Goal: Complete application form

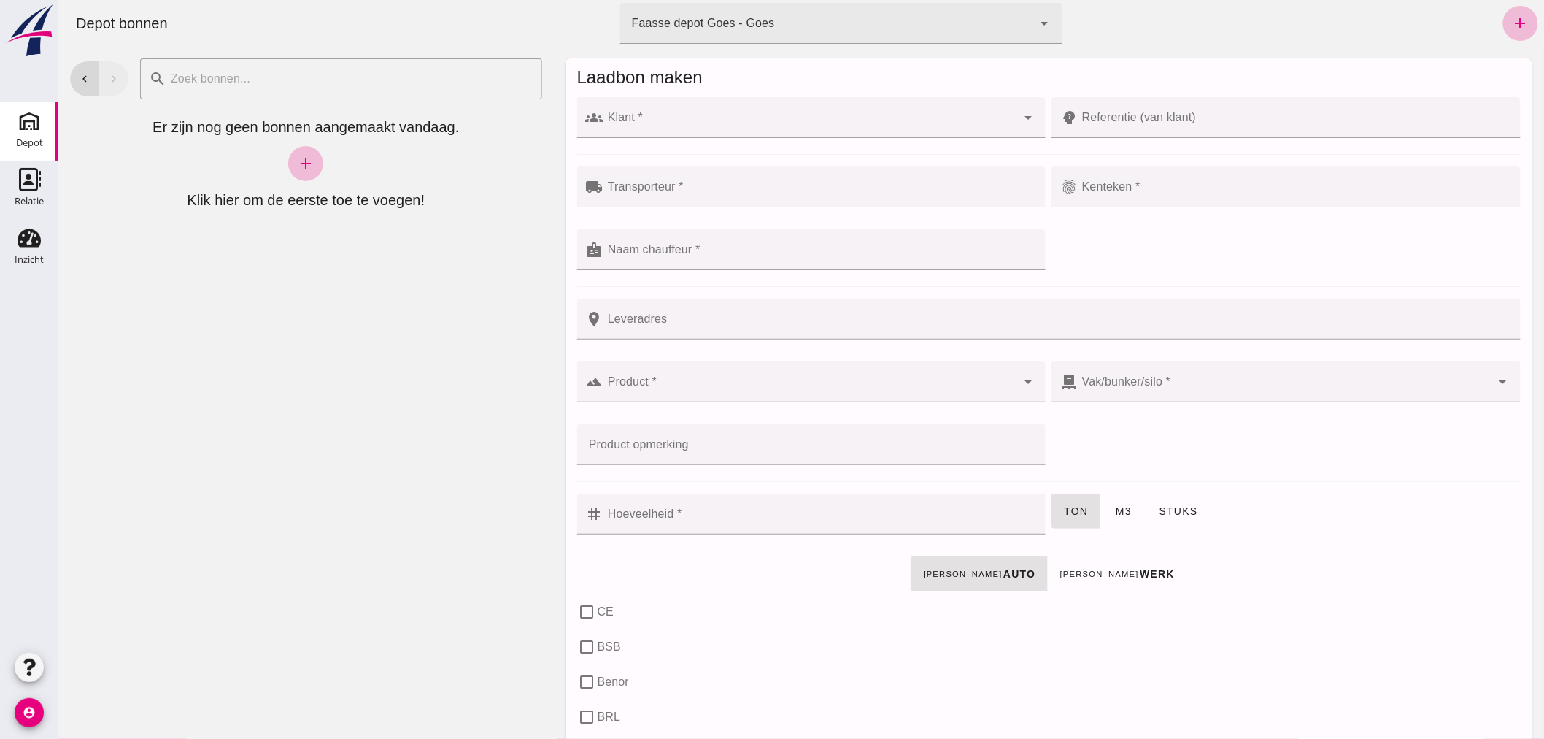
click at [742, 119] on input "Klant *" at bounding box center [810, 125] width 414 height 18
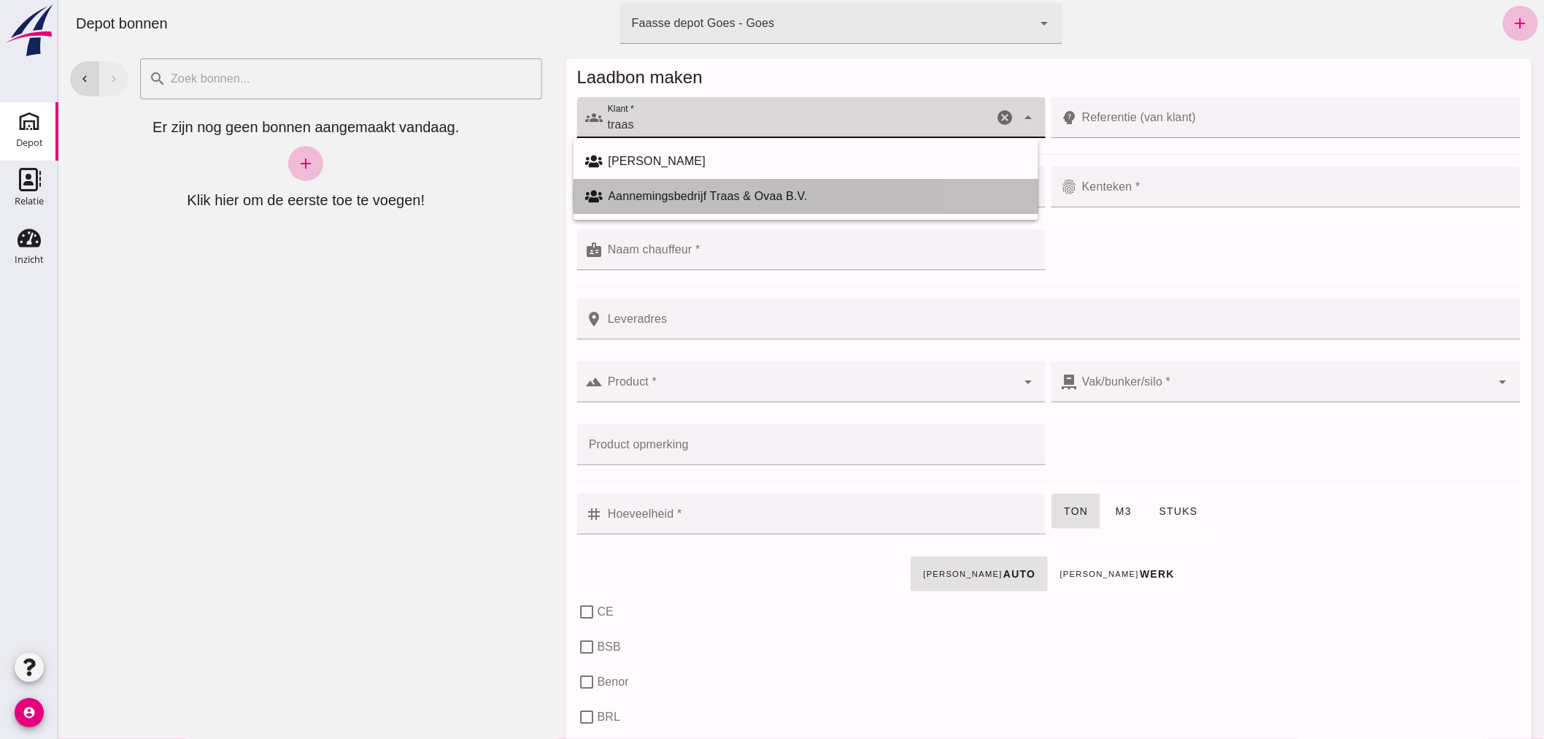
click at [693, 194] on div "Aannemingsbedrijf Traas & Ovaa B.V." at bounding box center [817, 197] width 418 height 18
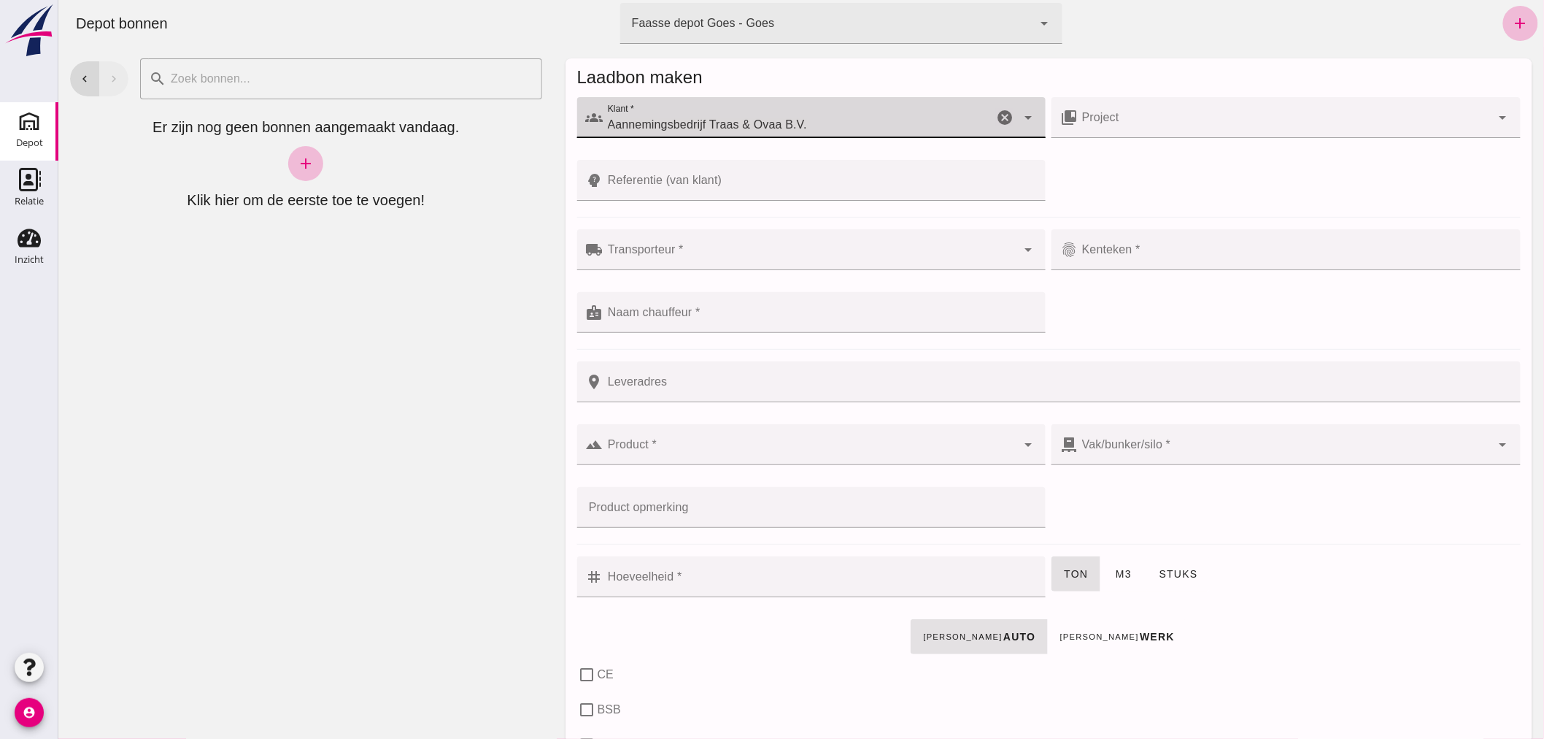
type input "Aannemingsbedrijf Traas & Ovaa B.V."
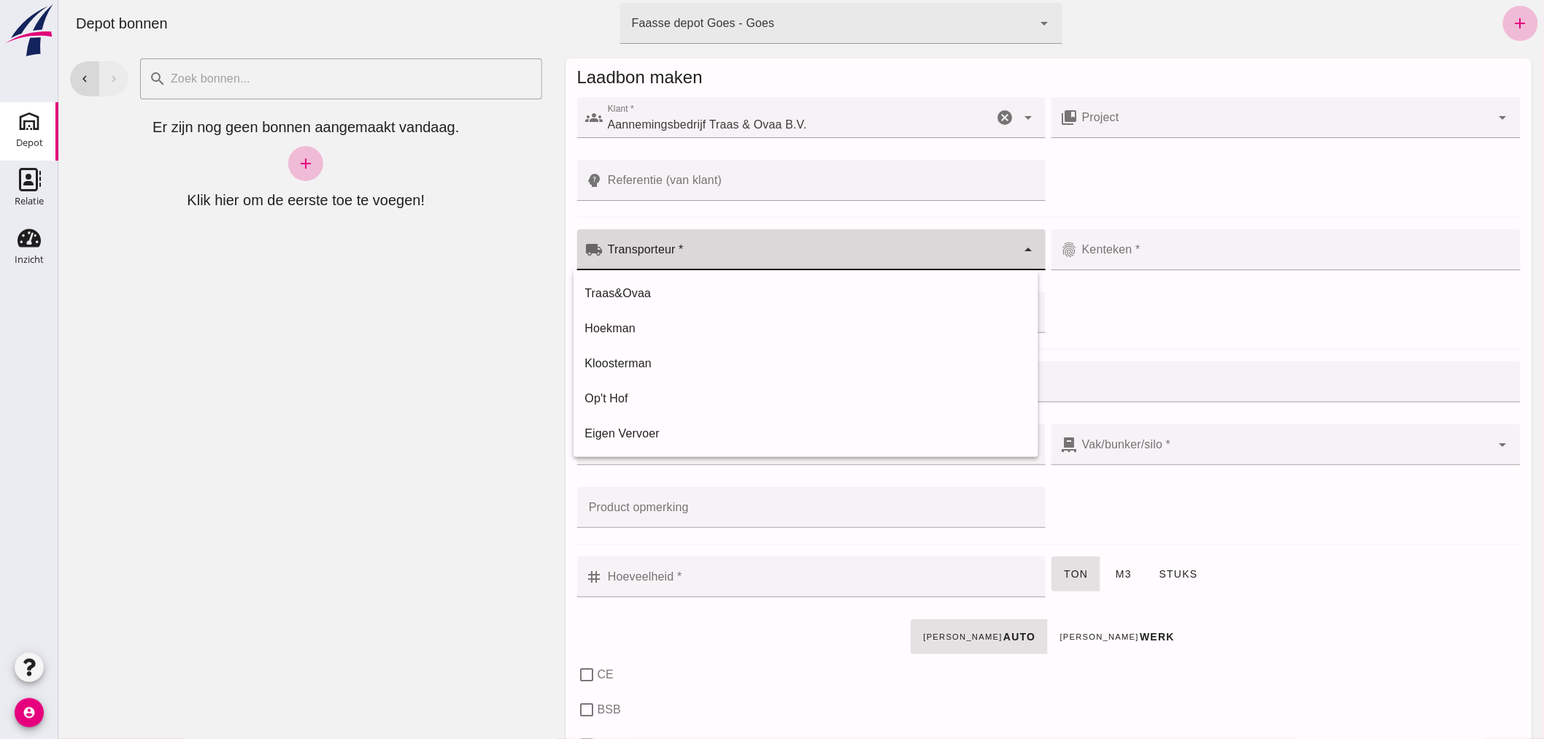
click at [716, 247] on div at bounding box center [810, 249] width 414 height 41
click at [688, 286] on div "Traas&Ovaa" at bounding box center [806, 294] width 442 height 18
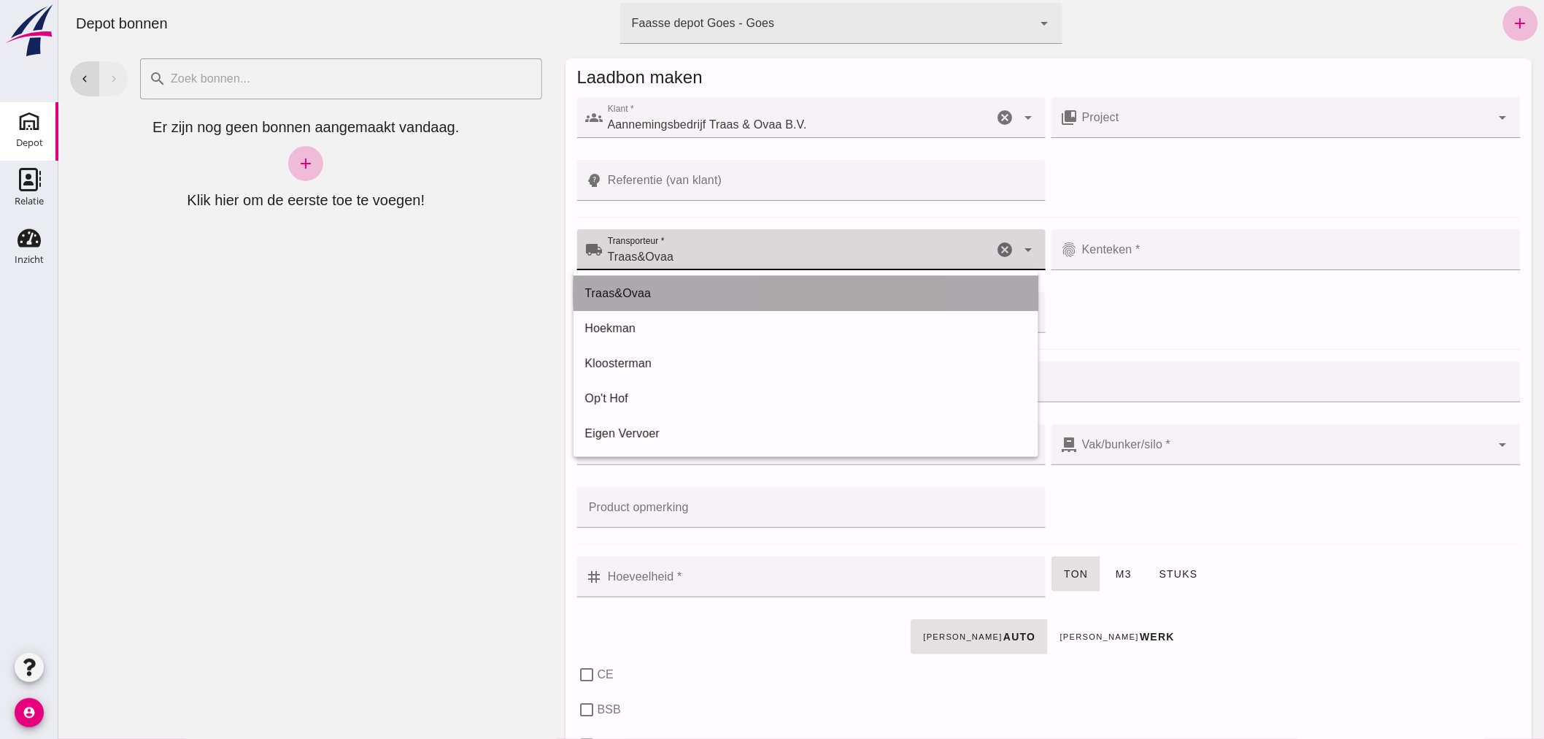
type input "Traas&Ovaa"
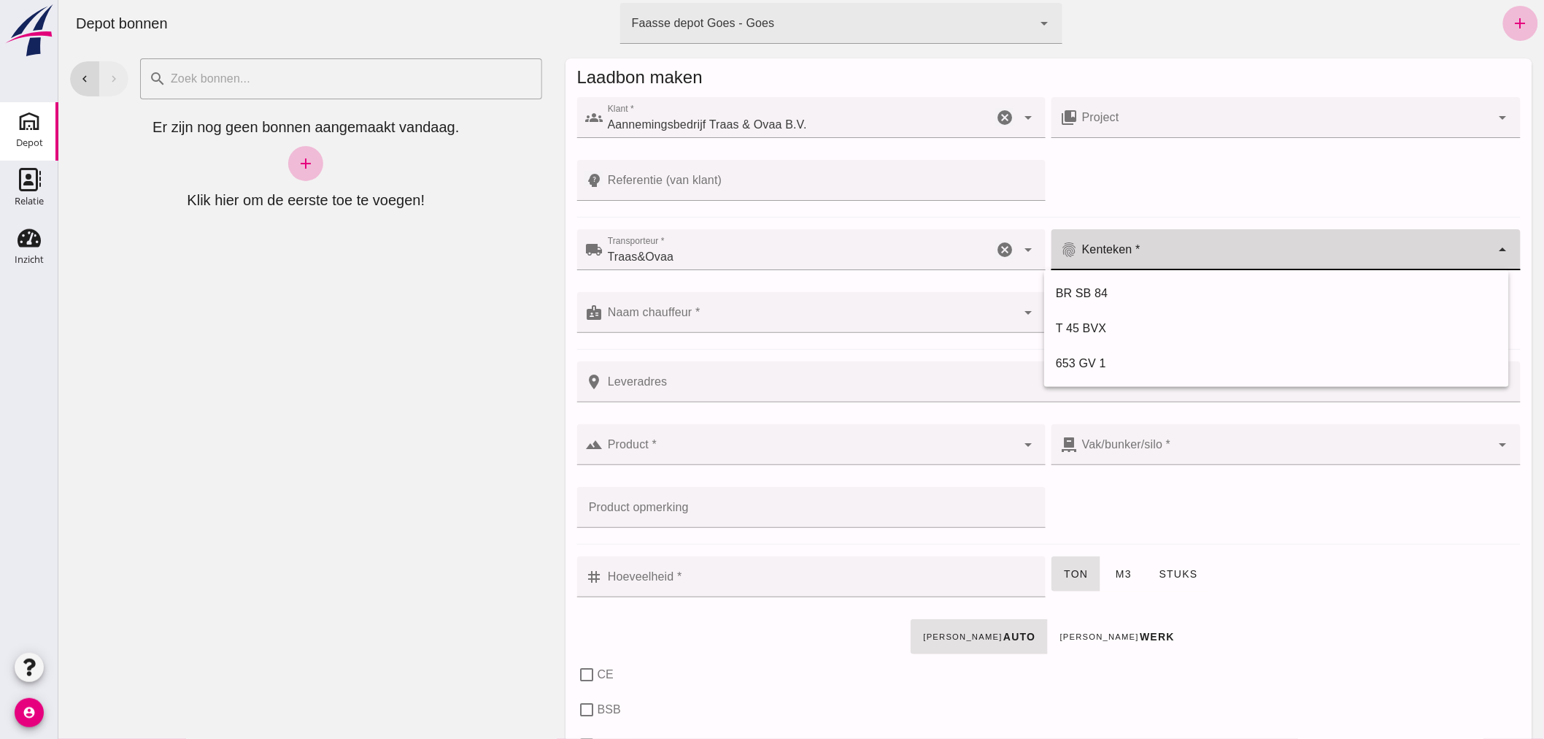
click at [1155, 253] on input "Kenteken *" at bounding box center [1284, 257] width 414 height 18
type input "V-15-GDT"
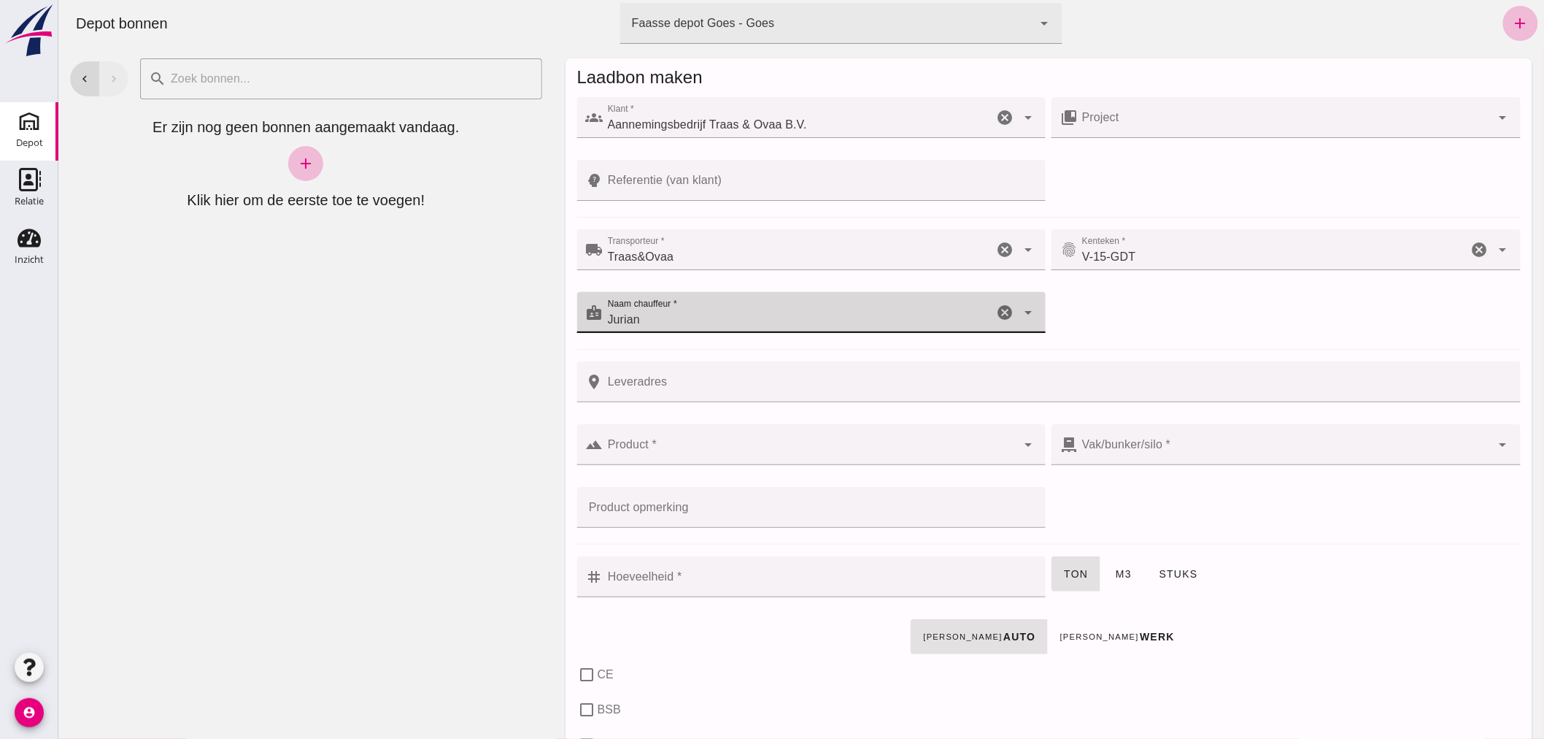
type input "Jurian"
click at [731, 178] on input "Referentie (van klant)" at bounding box center [820, 180] width 434 height 41
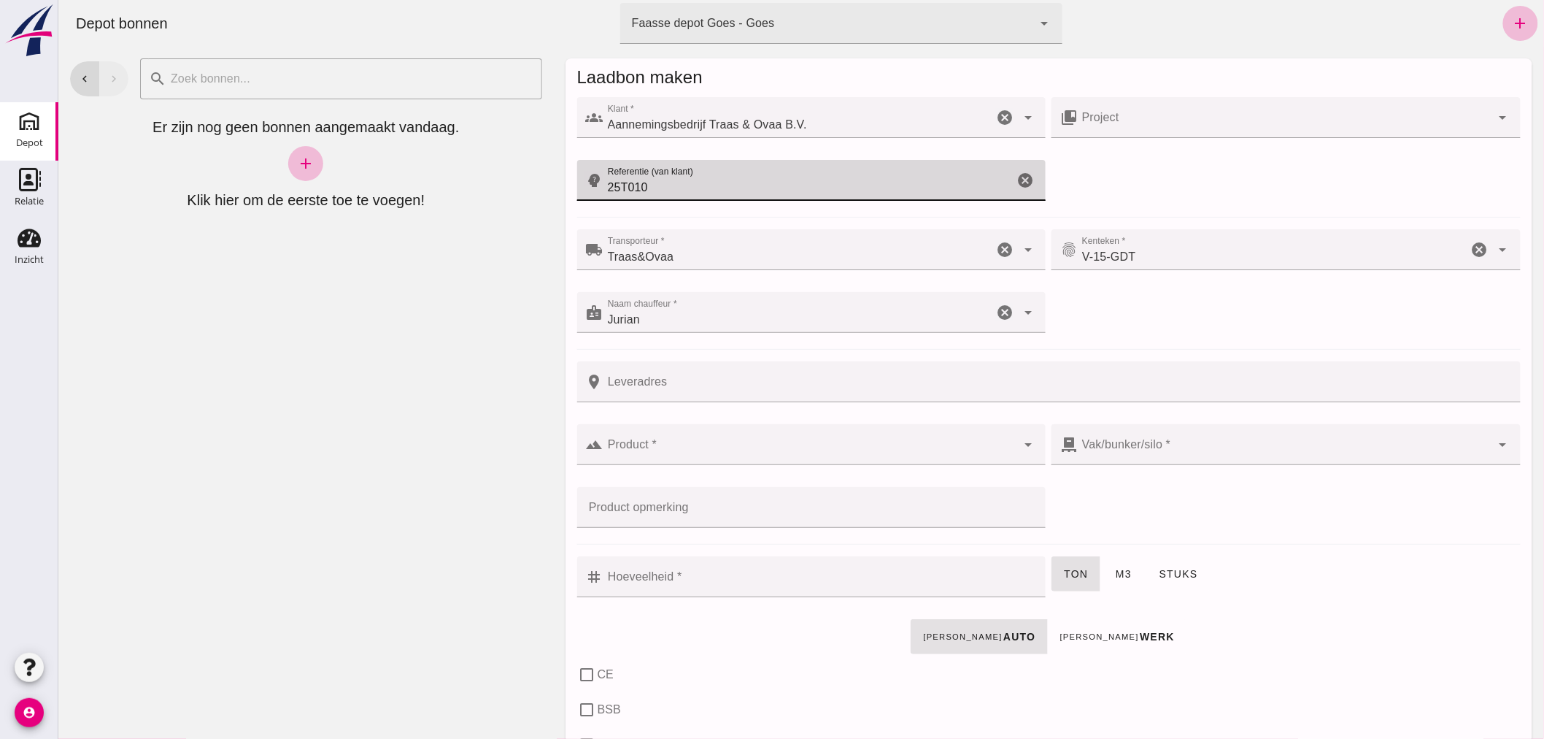
type input "25T010"
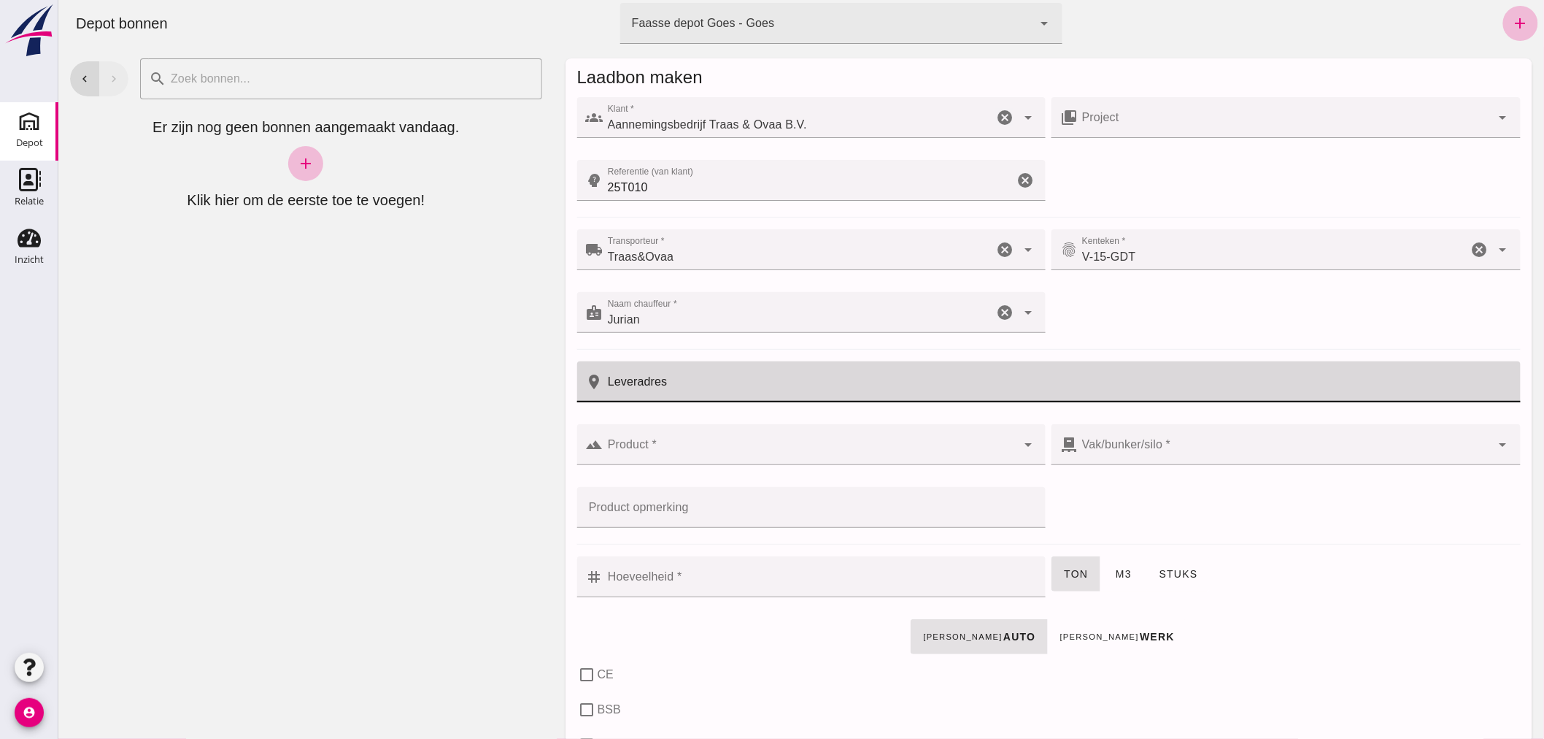
click at [724, 384] on input "Leveradres" at bounding box center [1057, 381] width 909 height 41
type input "Goes"
click at [704, 453] on input "Product *" at bounding box center [810, 452] width 414 height 18
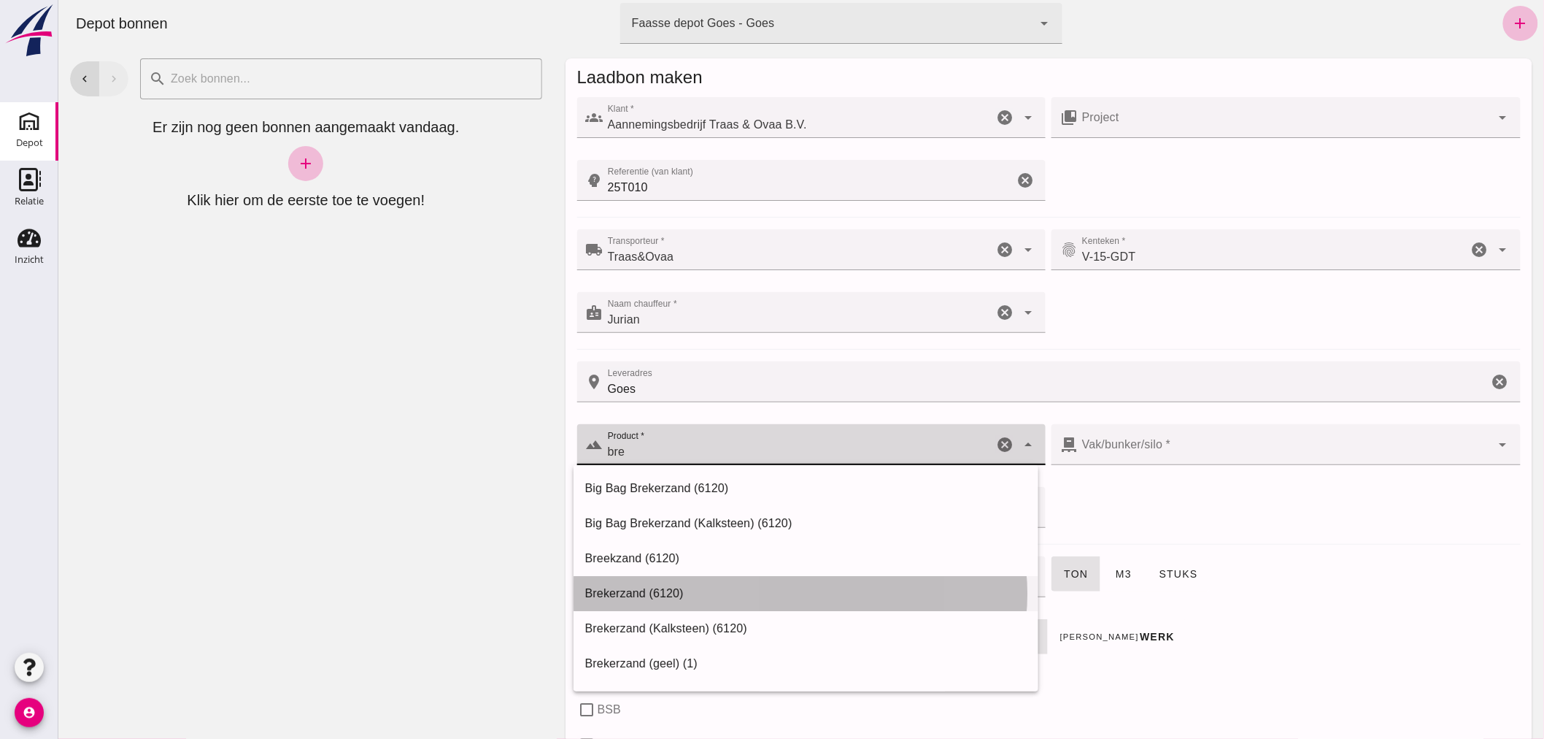
click at [659, 591] on div "Brekerzand (6120)" at bounding box center [806, 594] width 442 height 18
type input "Brekerzand (6120)"
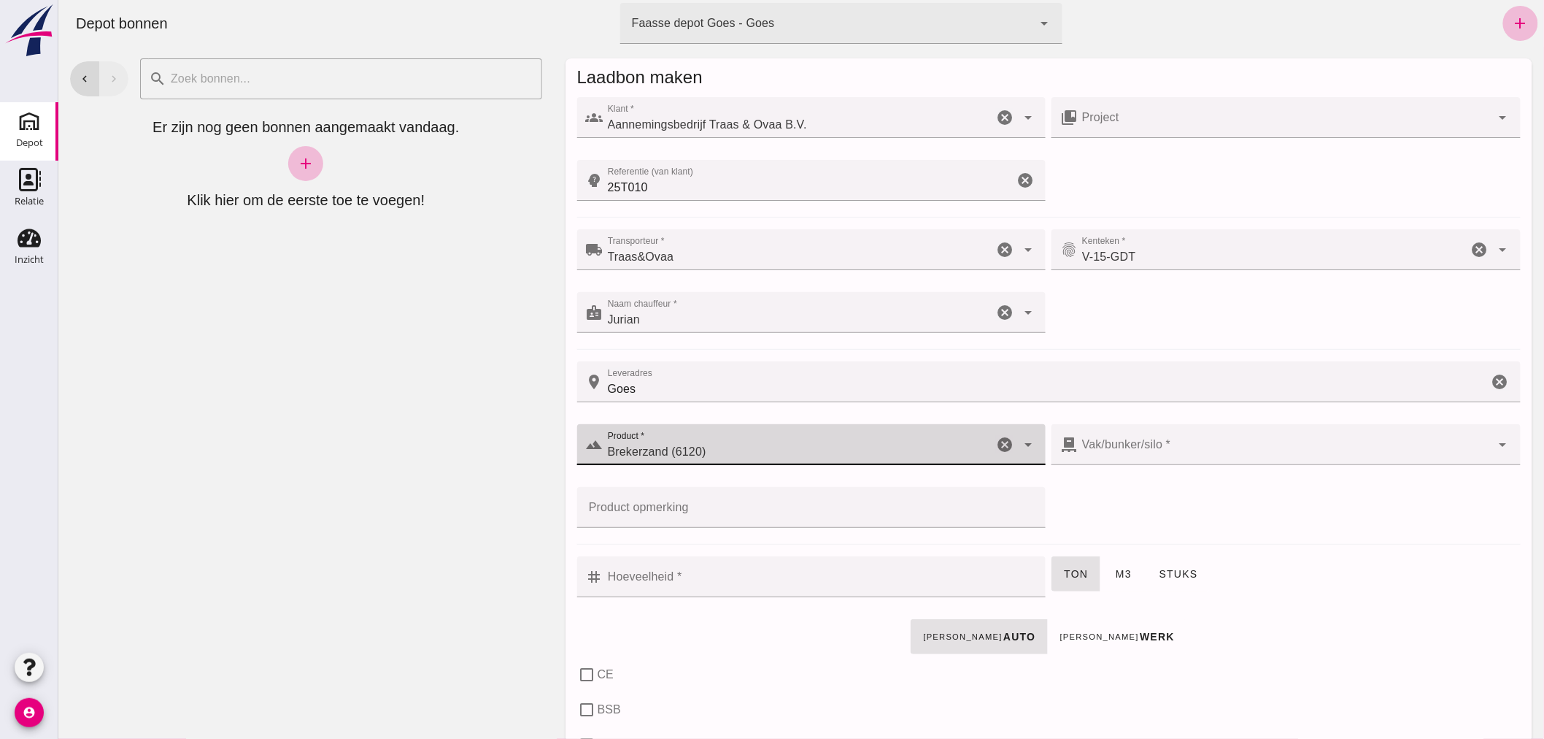
type input "300"
checkbox input "true"
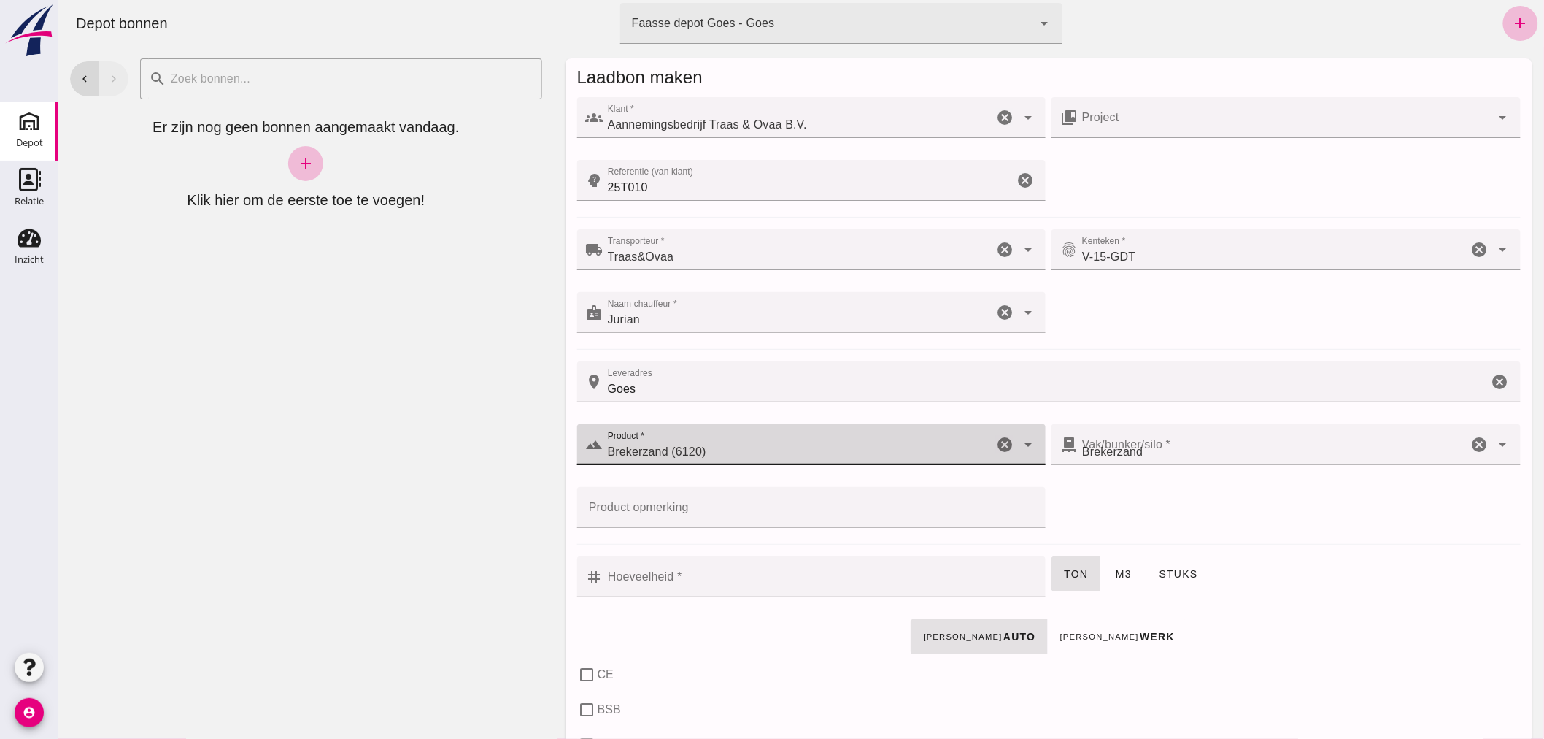
checkbox input "true"
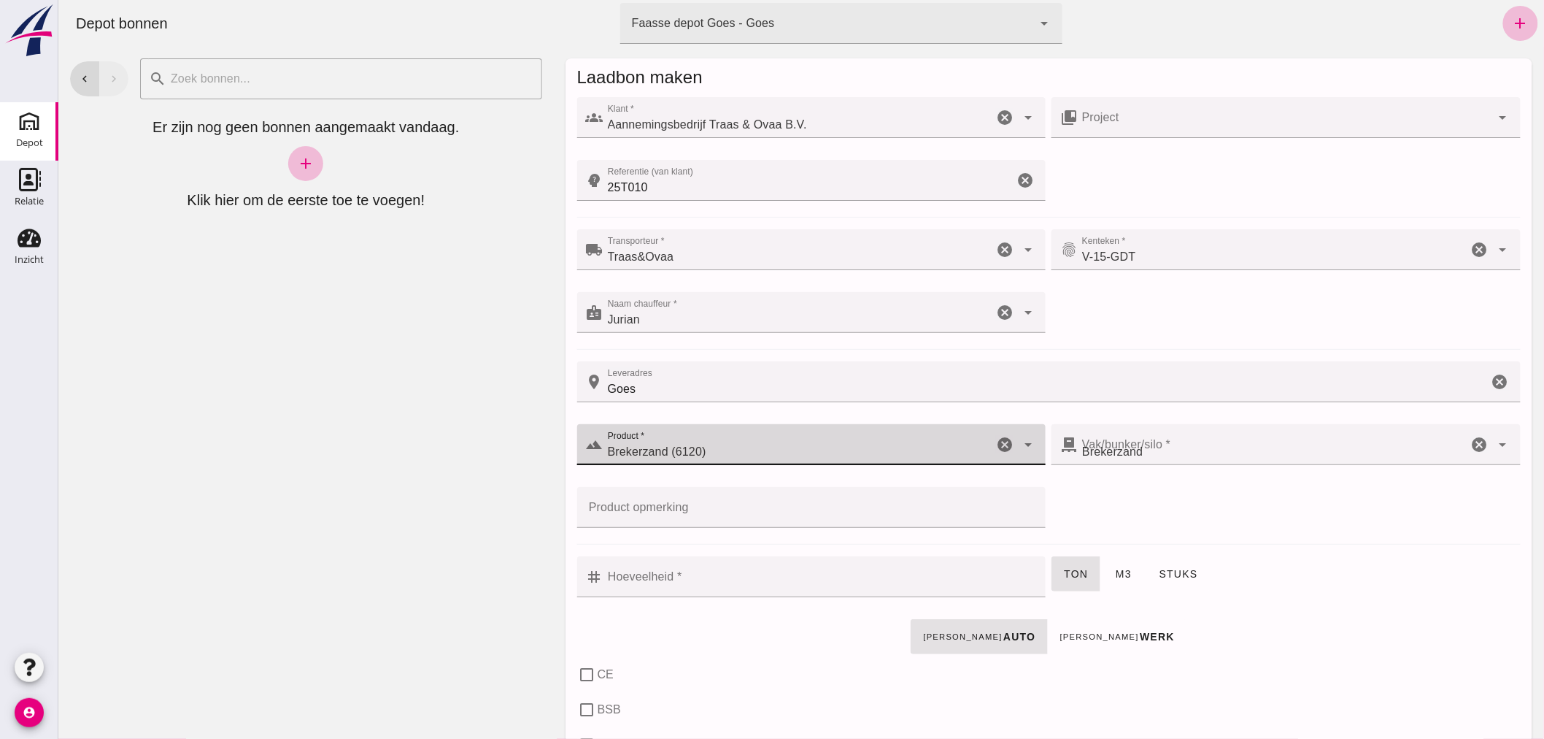
checkbox input "true"
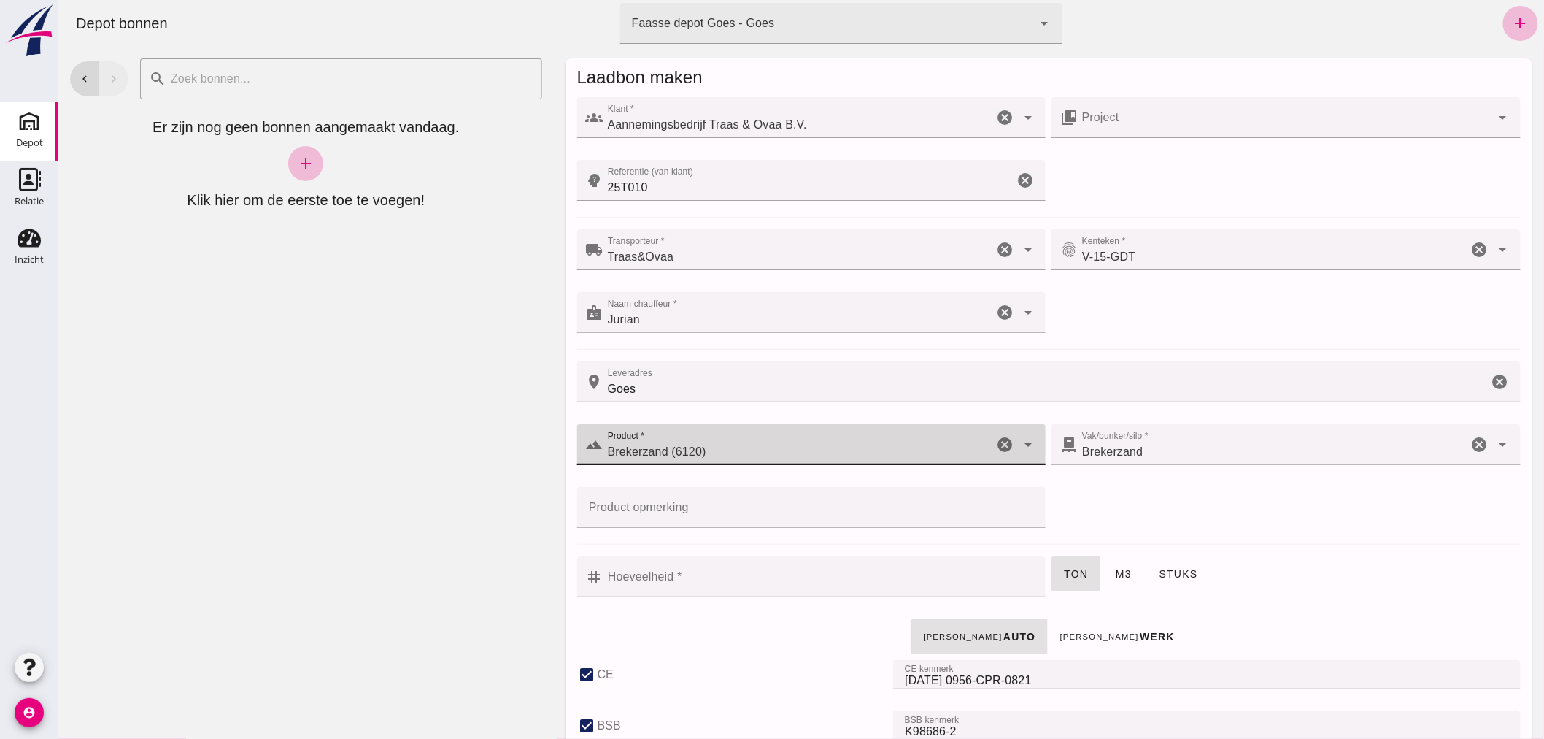
type input "Brekerzand (6120)"
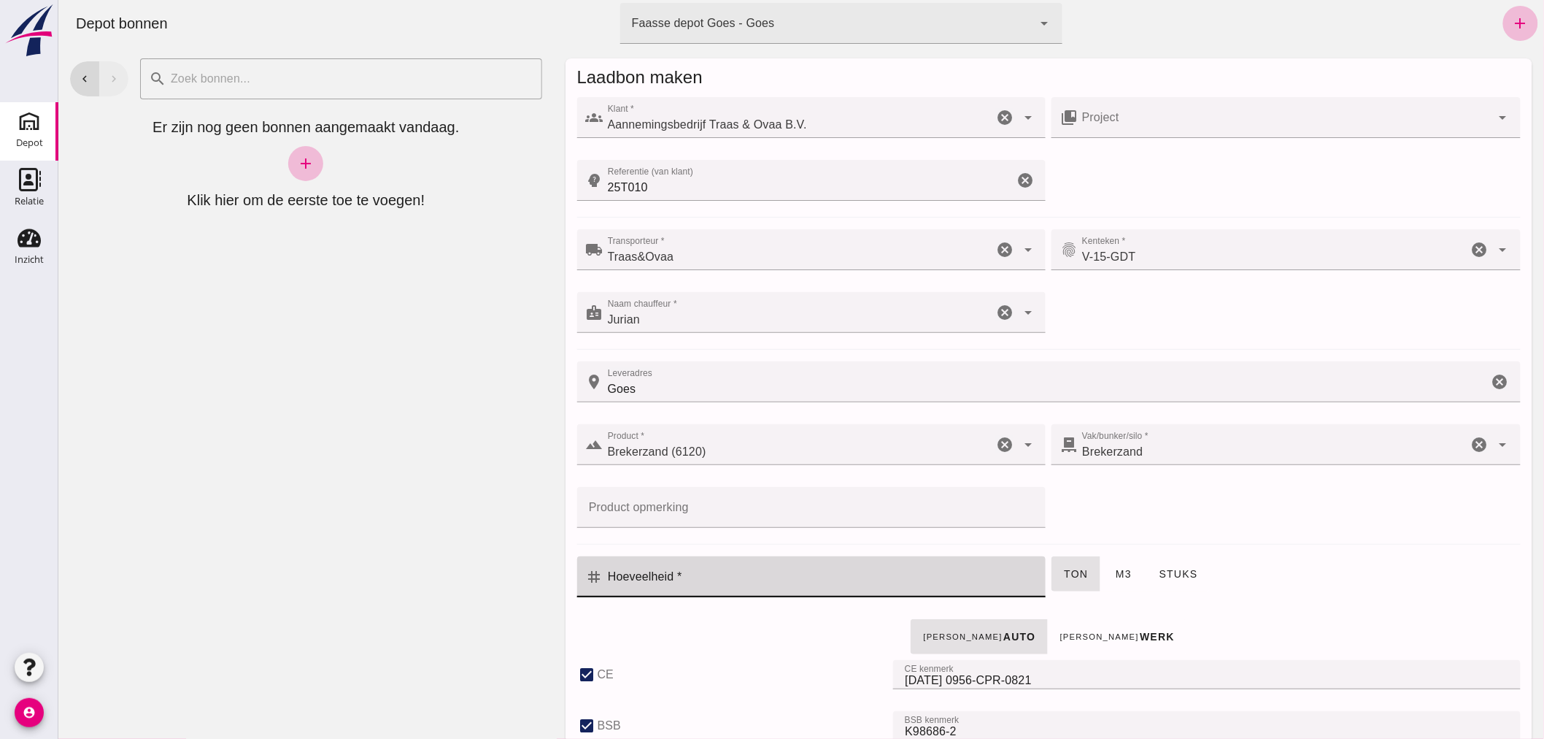
click at [759, 582] on input "Hoeveelheid *" at bounding box center [820, 576] width 434 height 41
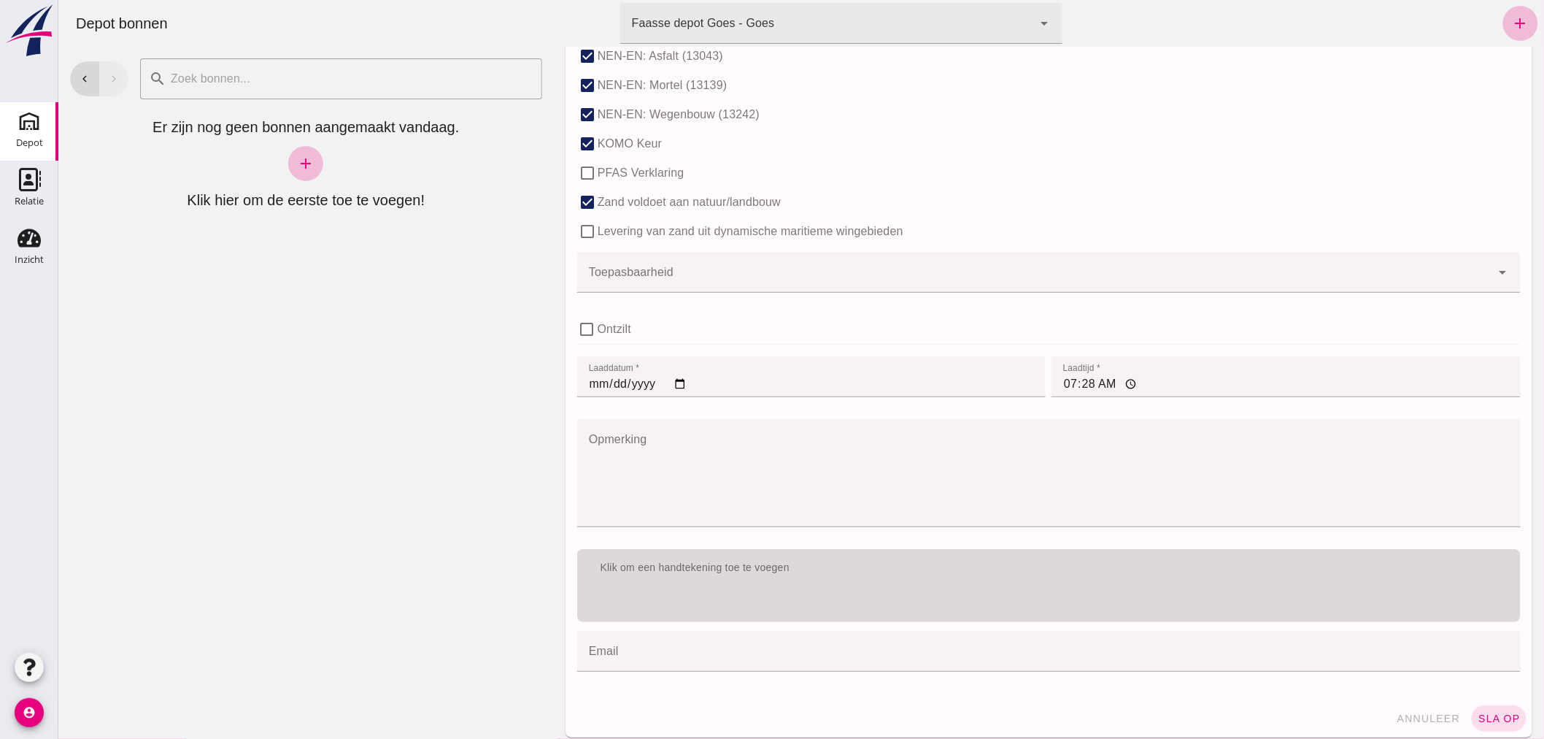
scroll to position [892, 0]
type input "0.5"
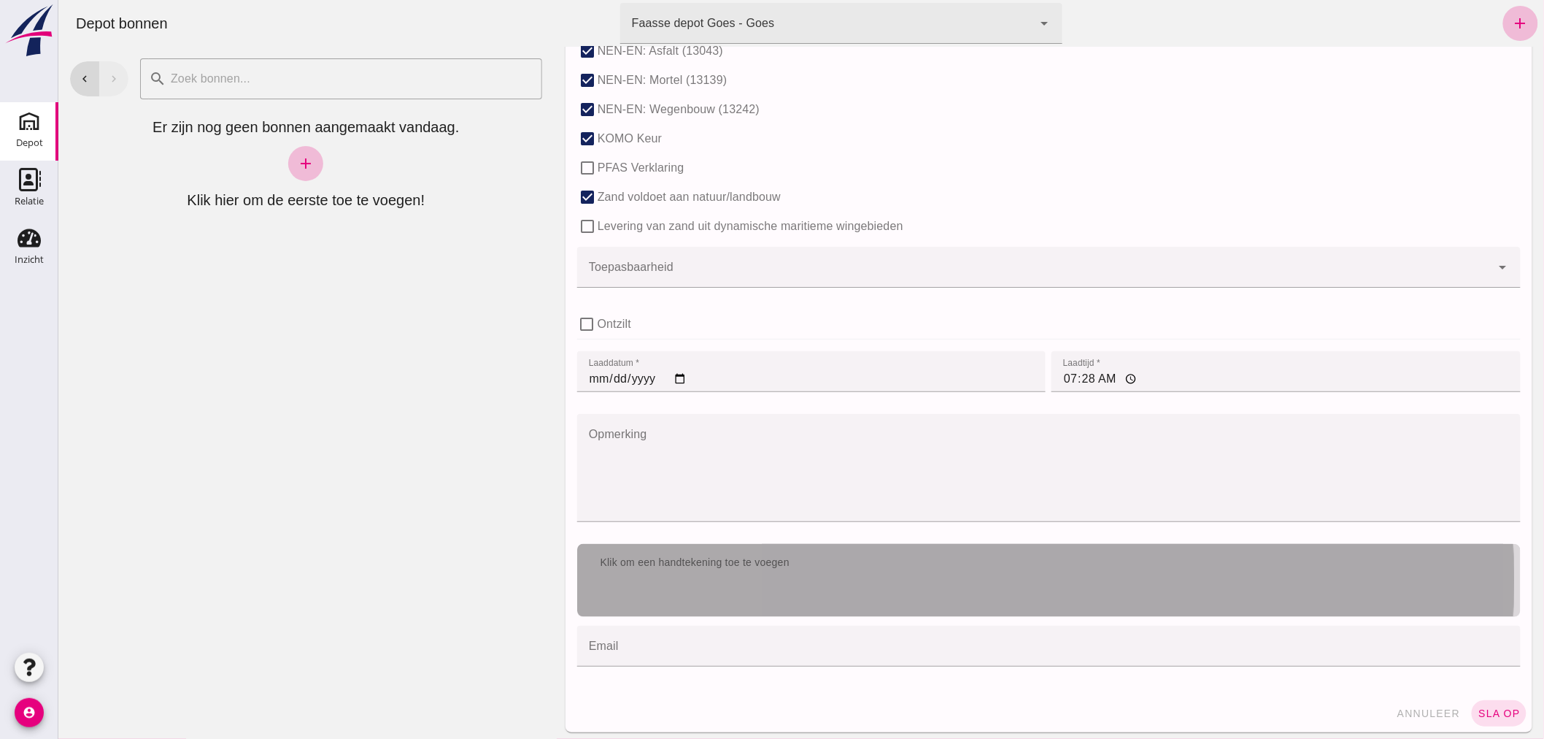
click at [823, 582] on div "Klik om een handtekening toe te voegen" at bounding box center [1049, 580] width 944 height 73
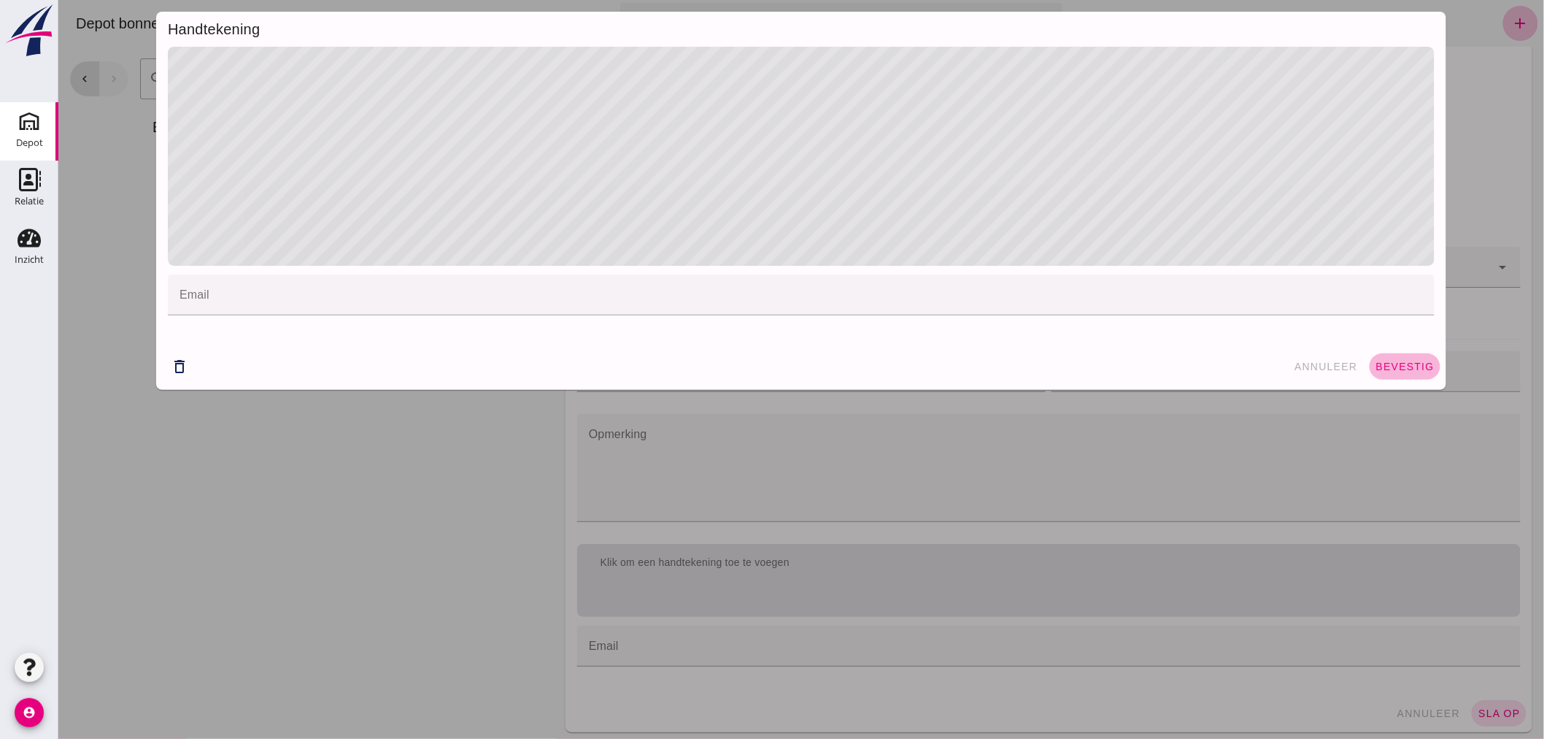
click at [1403, 362] on span "bevestig" at bounding box center [1404, 367] width 59 height 12
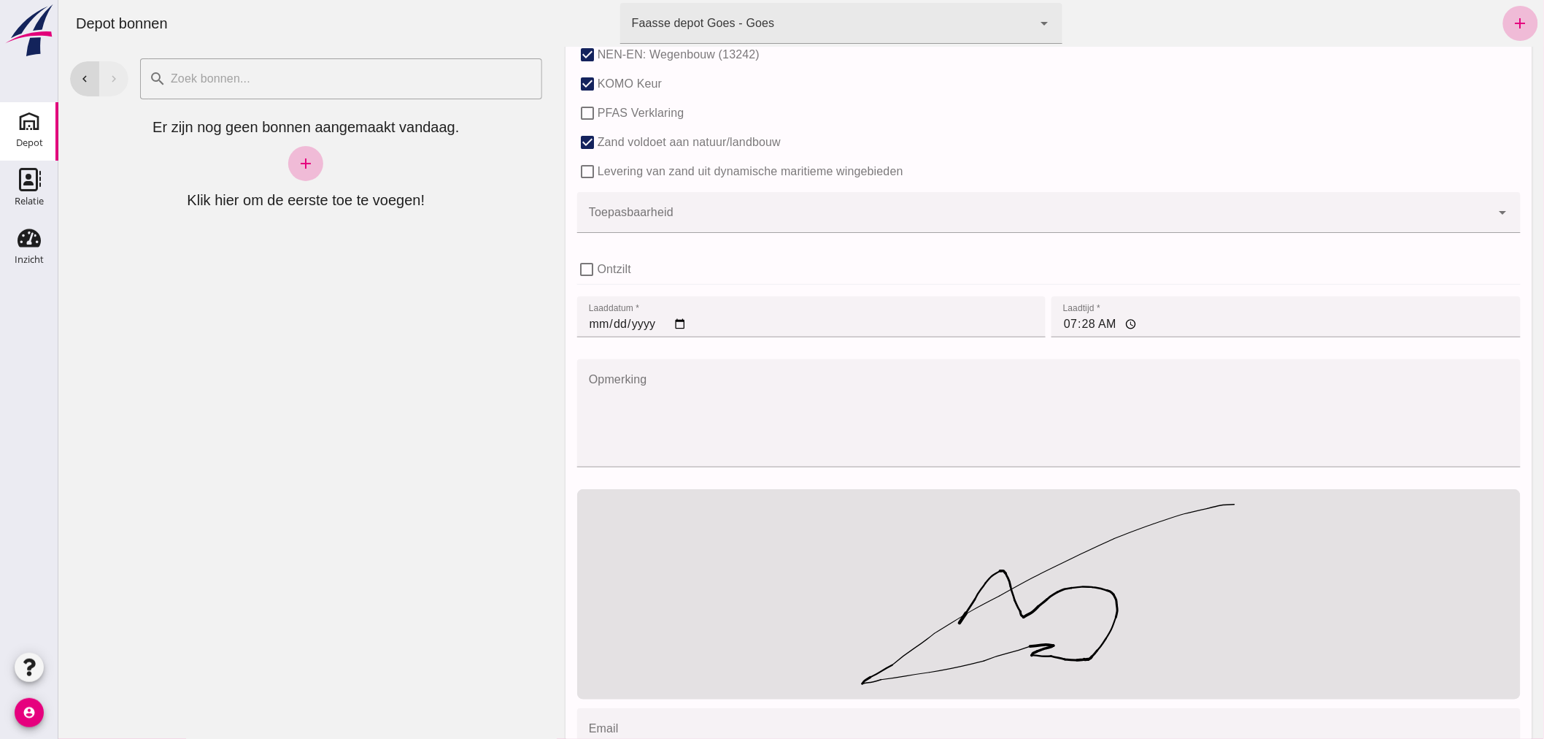
scroll to position [1033, 0]
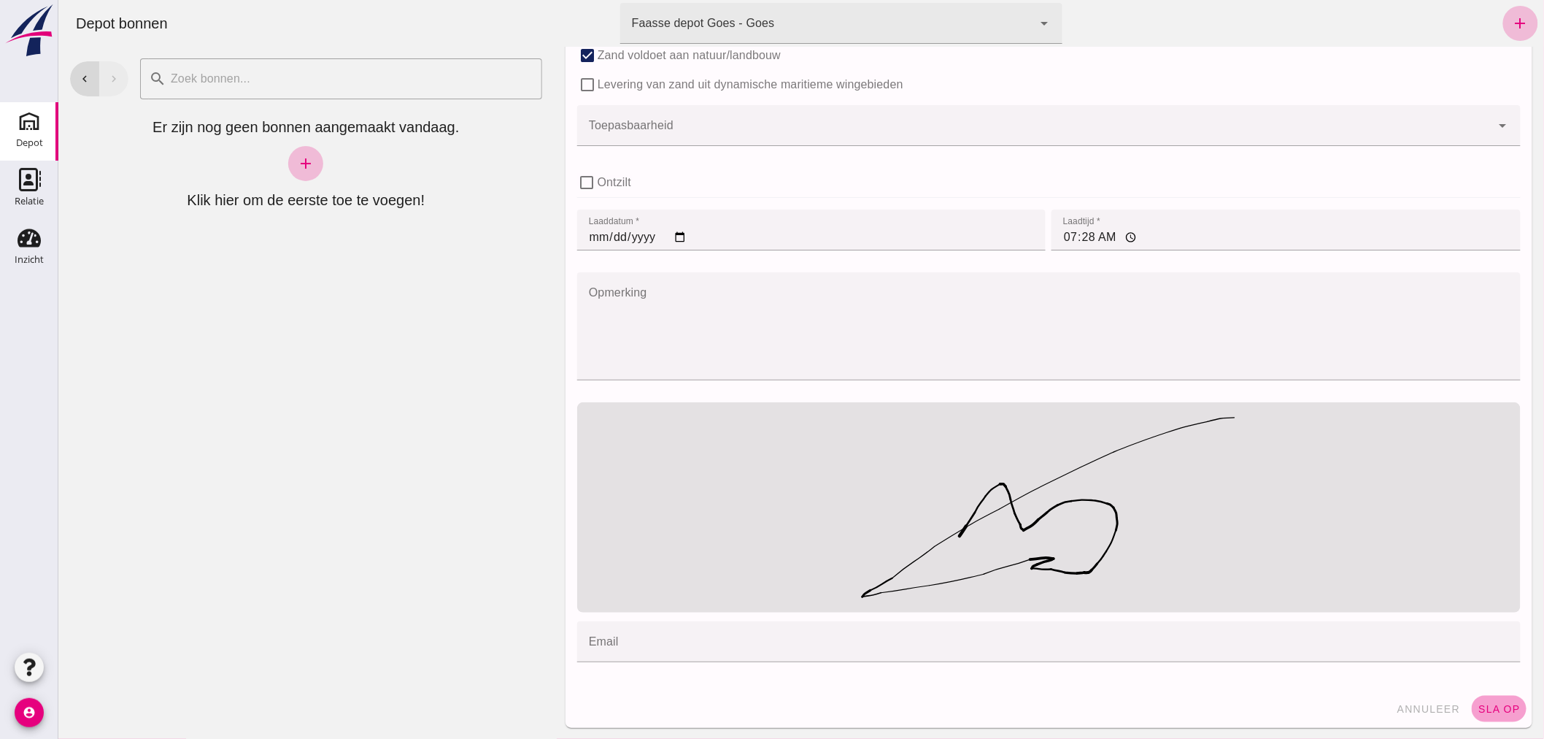
click at [1493, 703] on span "sla op" at bounding box center [1498, 709] width 43 height 12
